Goal: Transaction & Acquisition: Subscribe to service/newsletter

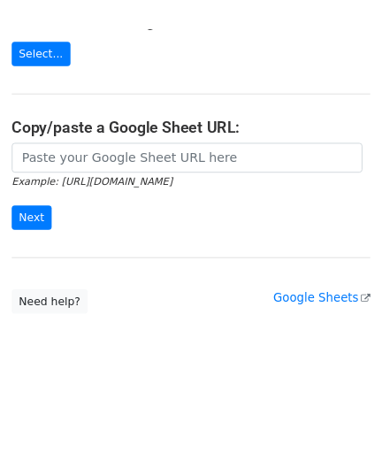
scroll to position [256, 0]
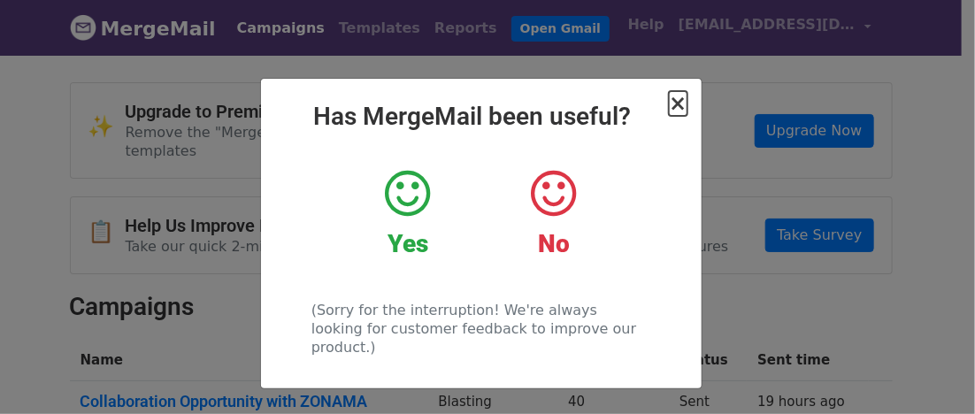
click at [674, 96] on span "×" at bounding box center [678, 103] width 18 height 25
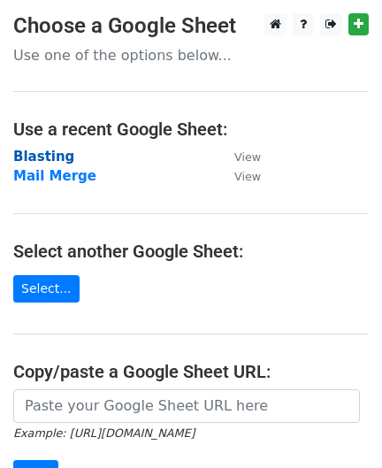
click at [51, 153] on strong "Blasting" at bounding box center [43, 157] width 61 height 16
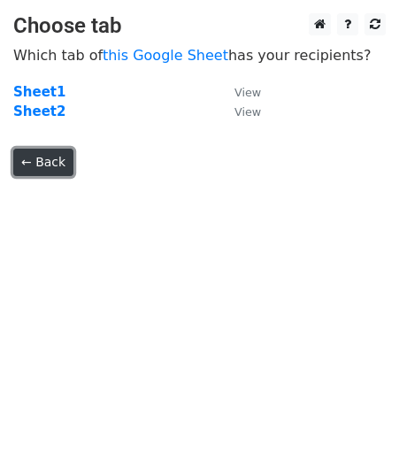
click at [47, 158] on link "← Back" at bounding box center [43, 162] width 60 height 27
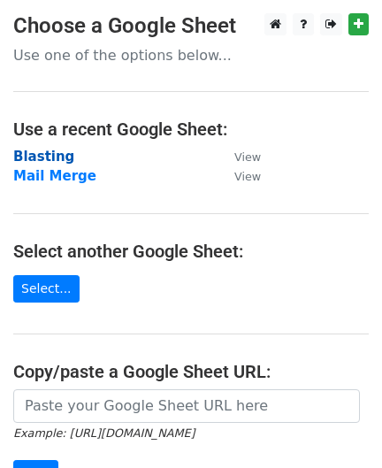
click at [44, 155] on strong "Blasting" at bounding box center [43, 157] width 61 height 16
click at [52, 150] on strong "Blasting" at bounding box center [43, 157] width 61 height 16
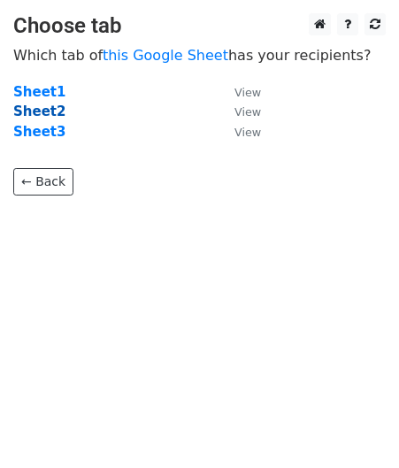
click at [43, 108] on strong "Sheet2" at bounding box center [39, 112] width 52 height 16
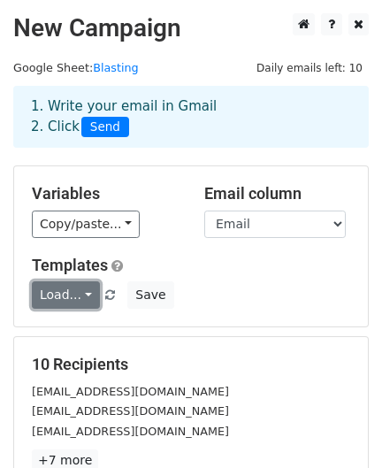
click at [81, 292] on link "Load..." at bounding box center [66, 294] width 68 height 27
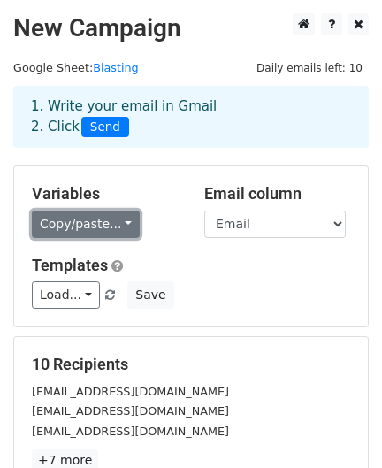
click at [117, 211] on link "Copy/paste..." at bounding box center [86, 224] width 108 height 27
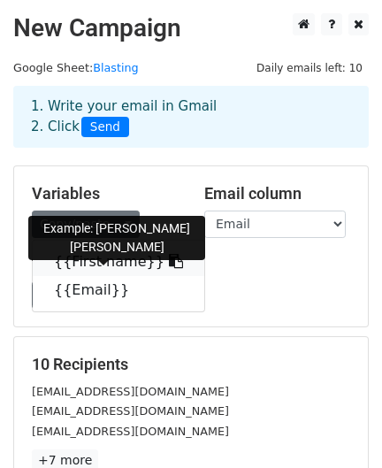
click at [119, 257] on link "{{First name}}" at bounding box center [119, 262] width 172 height 28
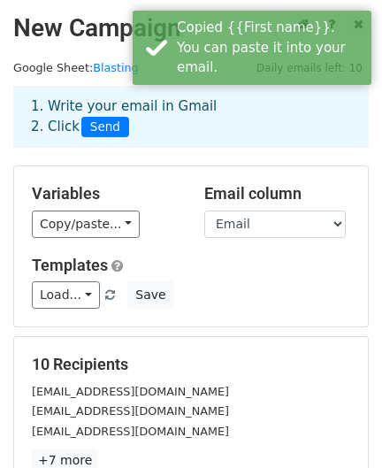
scroll to position [110, 0]
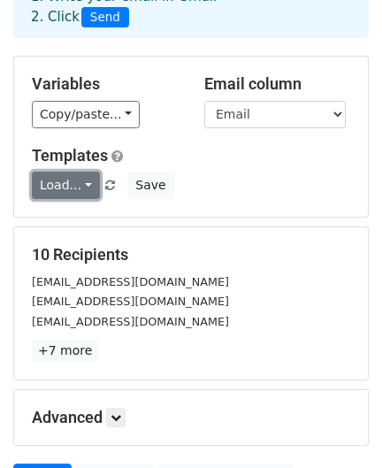
click at [84, 187] on link "Load..." at bounding box center [66, 185] width 68 height 27
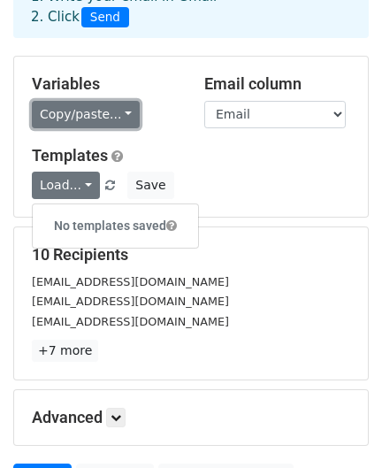
click at [111, 116] on link "Copy/paste..." at bounding box center [86, 114] width 108 height 27
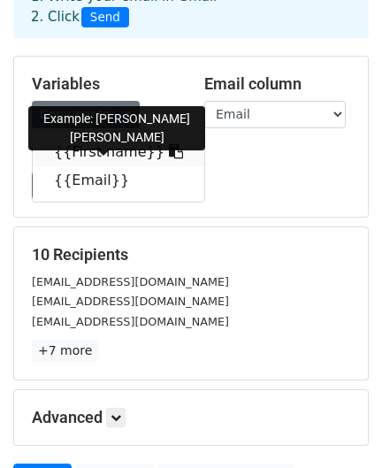
click at [108, 148] on link "{{First name}}" at bounding box center [119, 152] width 172 height 28
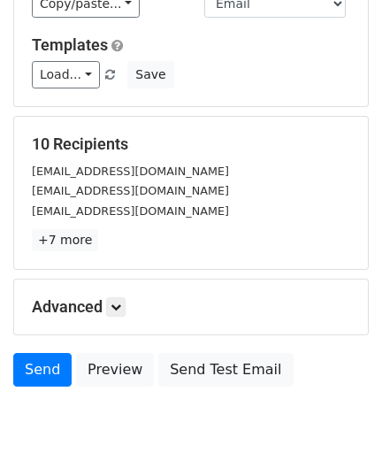
scroll to position [288, 0]
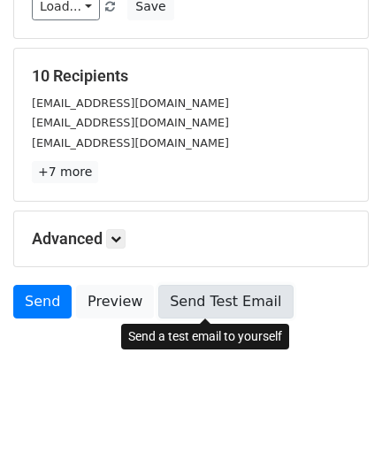
click at [223, 304] on link "Send Test Email" at bounding box center [225, 302] width 134 height 34
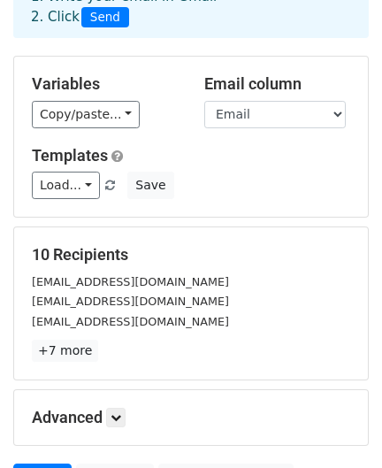
scroll to position [220, 0]
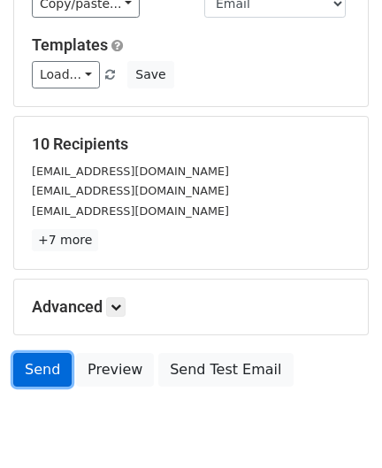
click at [27, 381] on link "Send" at bounding box center [42, 370] width 58 height 34
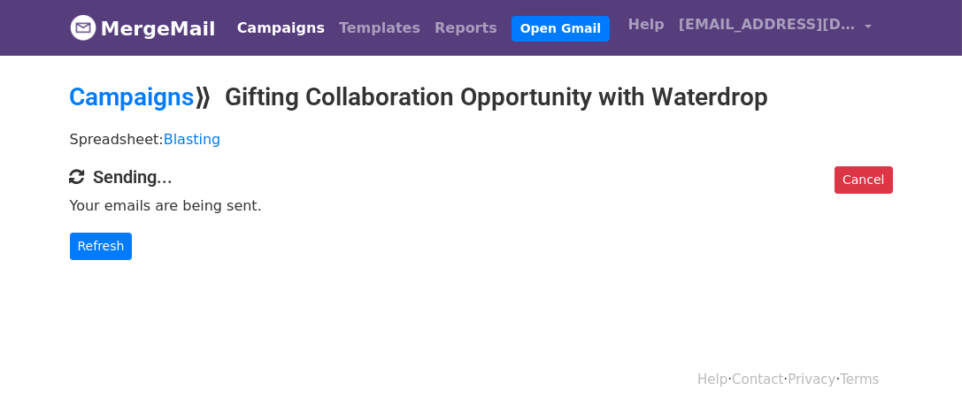
scroll to position [2, 0]
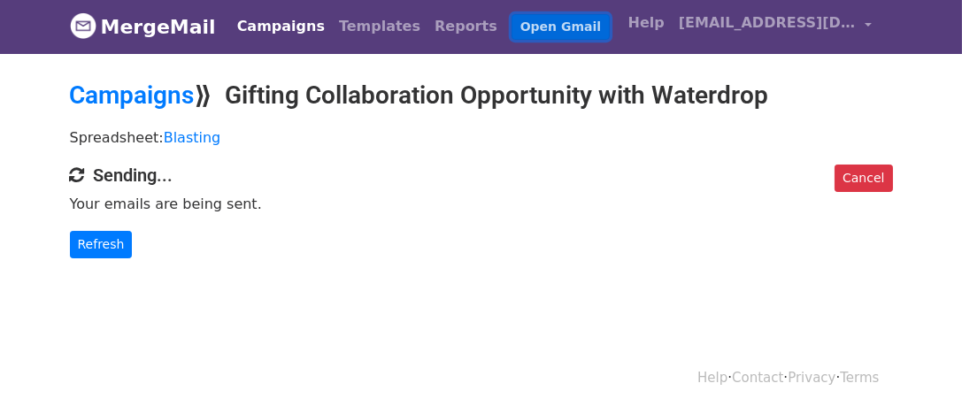
click at [511, 32] on link "Open Gmail" at bounding box center [560, 27] width 98 height 26
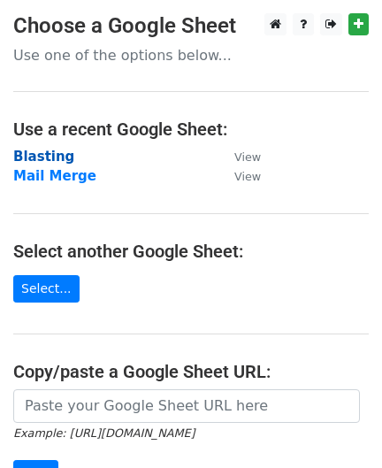
click at [50, 156] on strong "Blasting" at bounding box center [43, 157] width 61 height 16
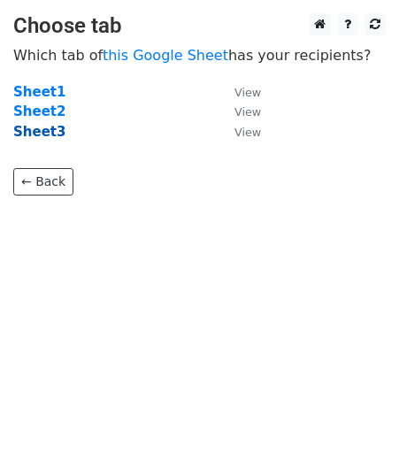
click at [47, 131] on strong "Sheet3" at bounding box center [39, 132] width 52 height 16
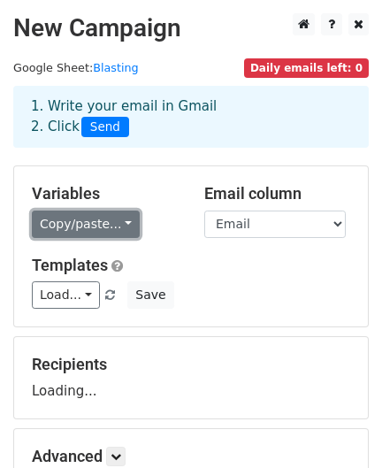
click at [91, 224] on link "Copy/paste..." at bounding box center [86, 224] width 108 height 27
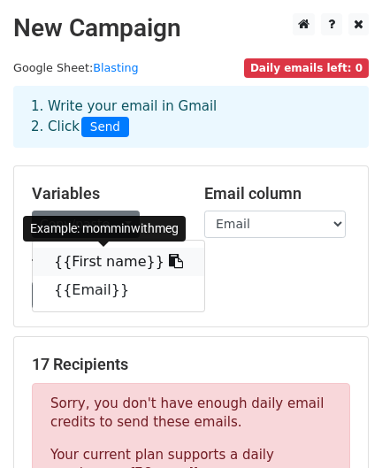
click at [96, 256] on link "{{First name}}" at bounding box center [119, 262] width 172 height 28
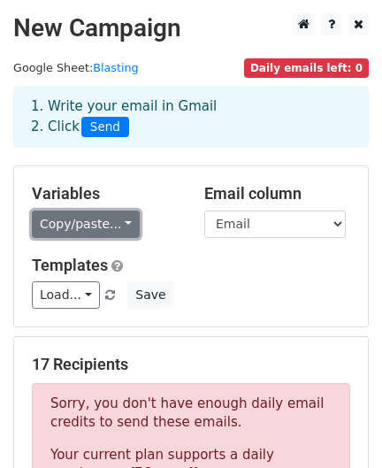
click at [106, 223] on link "Copy/paste..." at bounding box center [86, 224] width 108 height 27
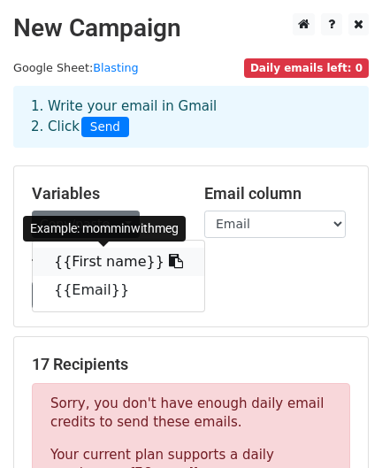
click at [116, 257] on link "{{First name}}" at bounding box center [119, 262] width 172 height 28
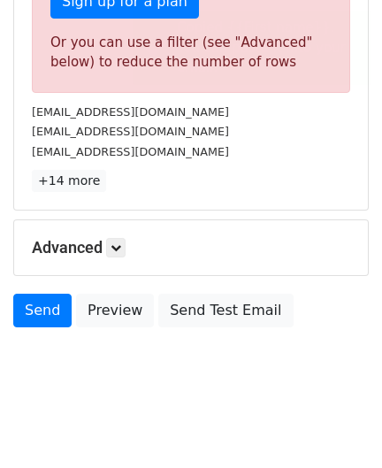
scroll to position [672, 0]
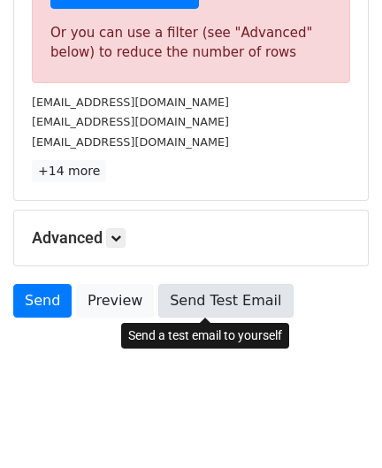
click at [212, 299] on link "Send Test Email" at bounding box center [225, 301] width 134 height 34
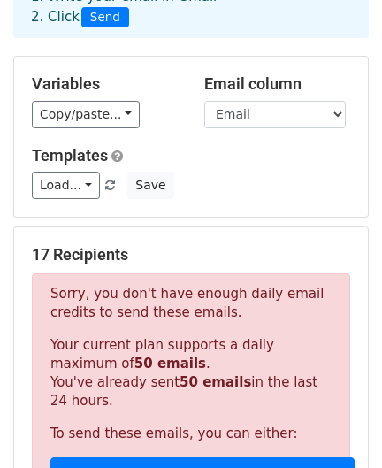
scroll to position [220, 0]
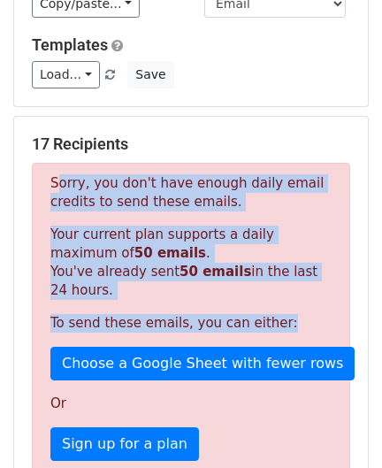
drag, startPoint x: 49, startPoint y: 180, endPoint x: 271, endPoint y: 312, distance: 258.7
click at [271, 312] on div "Sorry, you don't have enough daily email credits to send these emails. Your cur…" at bounding box center [191, 349] width 319 height 372
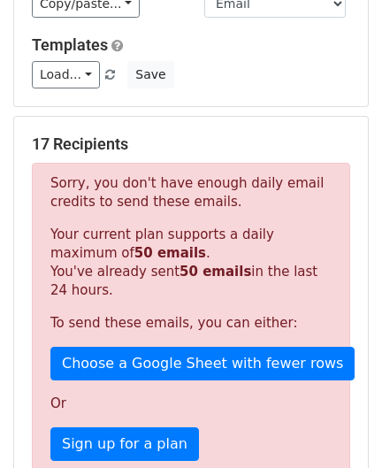
click at [377, 102] on main "New Campaign Daily emails left: 0 Google Sheet: Blasting 1. Write your email in…" at bounding box center [191, 286] width 382 height 986
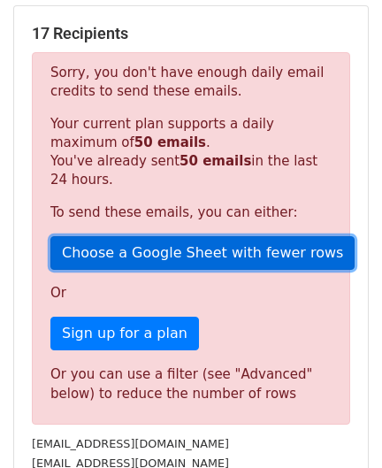
click at [218, 260] on link "Choose a Google Sheet with fewer rows" at bounding box center [202, 253] width 304 height 34
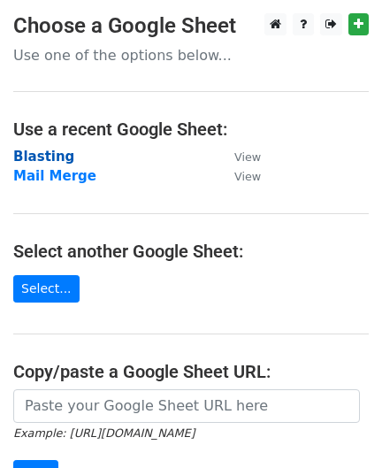
click at [52, 158] on strong "Blasting" at bounding box center [43, 157] width 61 height 16
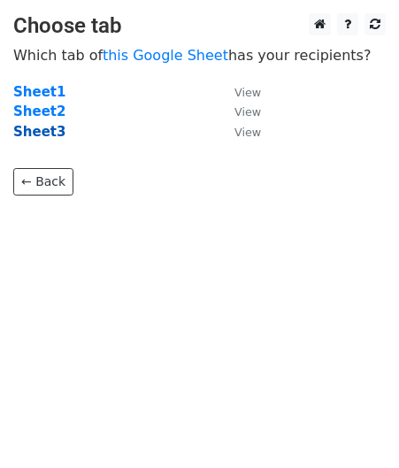
click at [38, 132] on strong "Sheet3" at bounding box center [39, 132] width 52 height 16
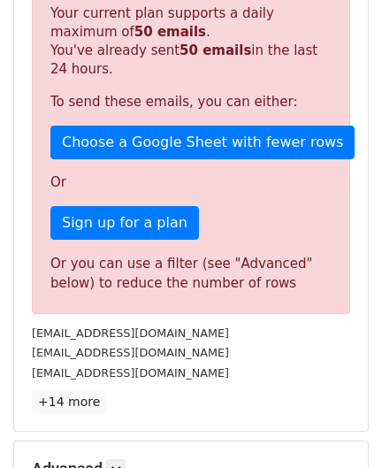
scroll to position [331, 0]
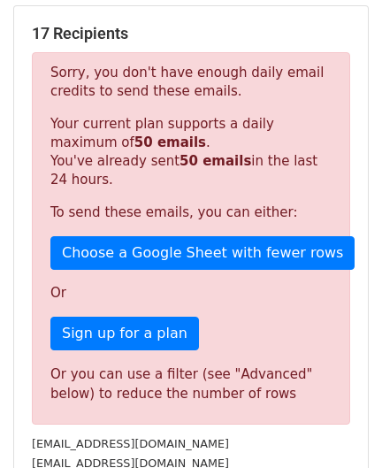
click at [173, 291] on p "Or" at bounding box center [190, 293] width 281 height 19
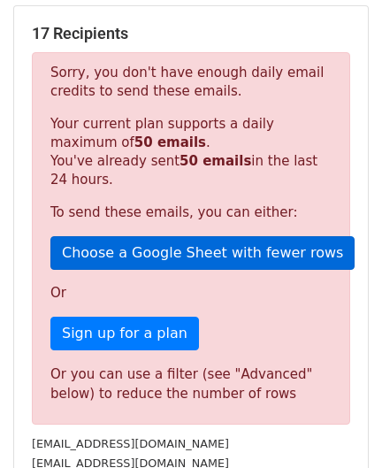
scroll to position [0, 0]
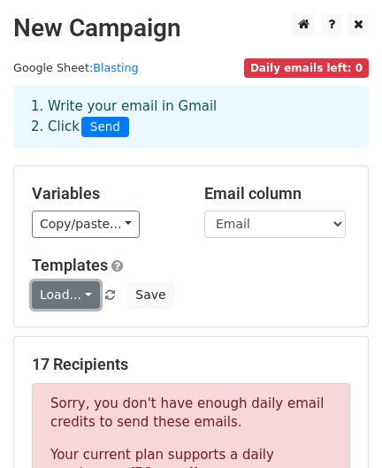
click at [77, 299] on link "Load..." at bounding box center [66, 294] width 68 height 27
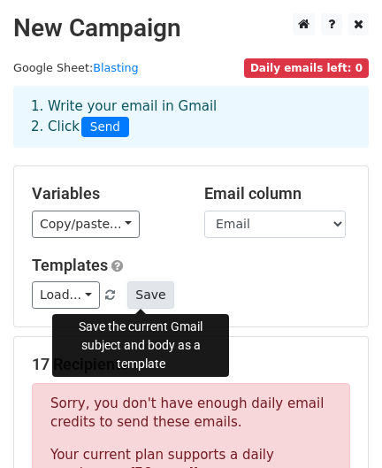
click at [127, 300] on button "Save" at bounding box center [150, 294] width 46 height 27
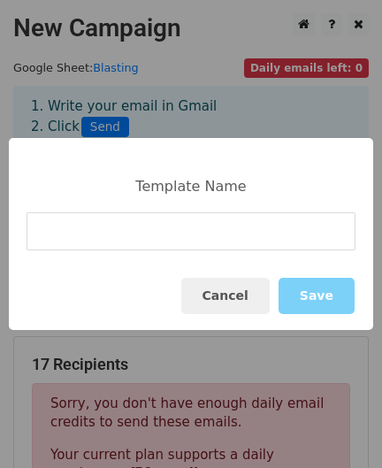
click at [75, 231] on input at bounding box center [191, 231] width 329 height 38
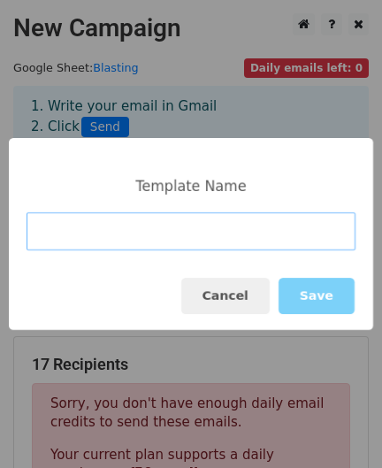
click at [49, 240] on input at bounding box center [191, 231] width 329 height 38
paste input "Gifting Collaboration Opportunity with Waterdrop"
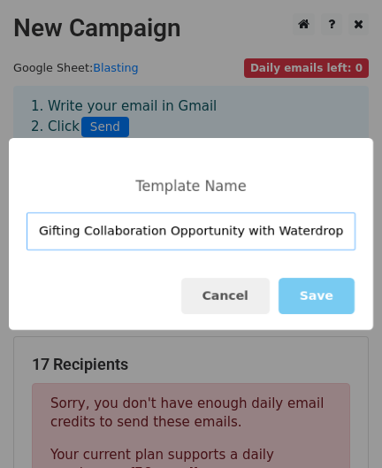
type input "Gifting Collaboration Opportunity with Waterdrop"
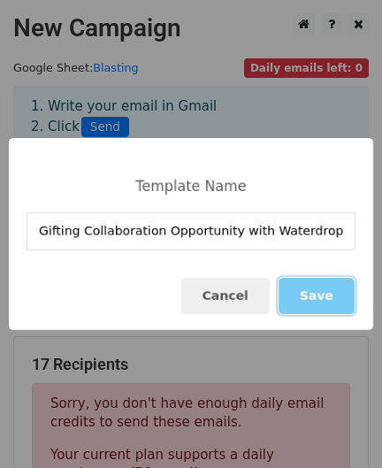
click at [334, 296] on button "Save" at bounding box center [317, 296] width 76 height 36
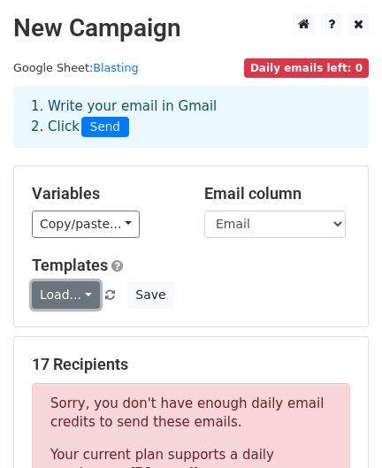
click at [77, 294] on link "Load..." at bounding box center [66, 294] width 68 height 27
click at [306, 296] on div "Load... No templates saved Save" at bounding box center [191, 294] width 345 height 27
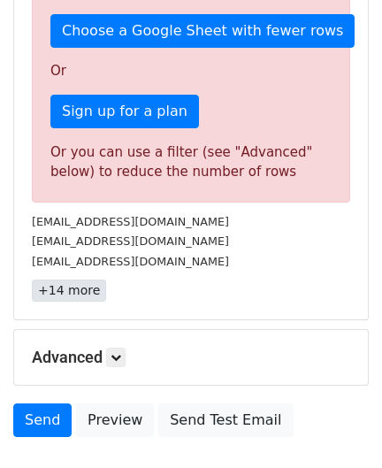
scroll to position [663, 0]
